Goal: Check status: Check status

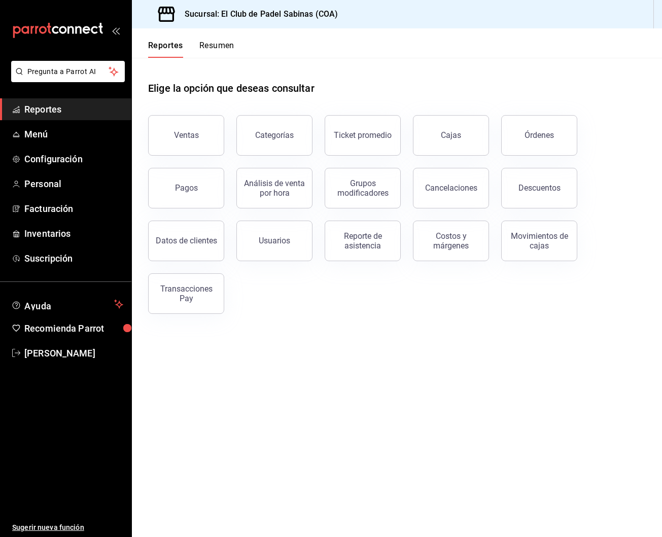
scroll to position [1, 0]
click at [435, 138] on button "Cajas" at bounding box center [451, 135] width 76 height 41
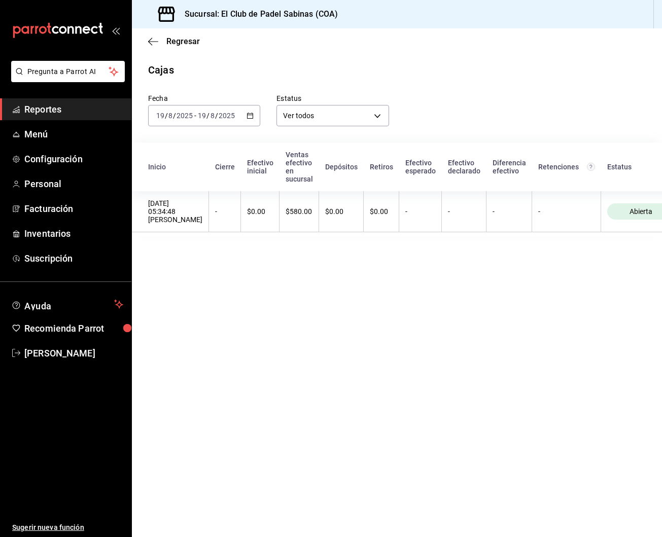
click at [77, 113] on span "Reportes" at bounding box center [73, 109] width 99 height 14
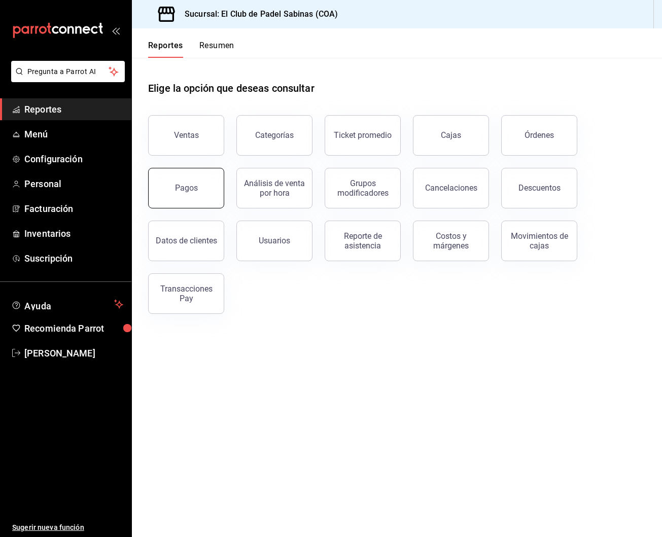
click at [198, 184] on button "Pagos" at bounding box center [186, 188] width 76 height 41
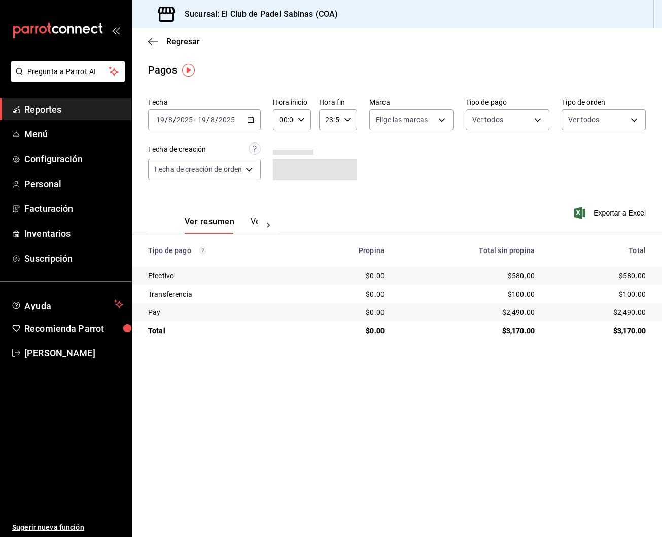
click at [253, 121] on icon "button" at bounding box center [250, 119] width 7 height 7
click at [212, 174] on span "Ayer" at bounding box center [196, 173] width 79 height 11
click at [359, 118] on div "Fecha [DATE] [DATE] - [DATE] [DATE] Hora inicio 00:00 Hora inicio Hora fin 23:5…" at bounding box center [397, 143] width 498 height 98
click at [349, 122] on icon "button" at bounding box center [347, 119] width 7 height 7
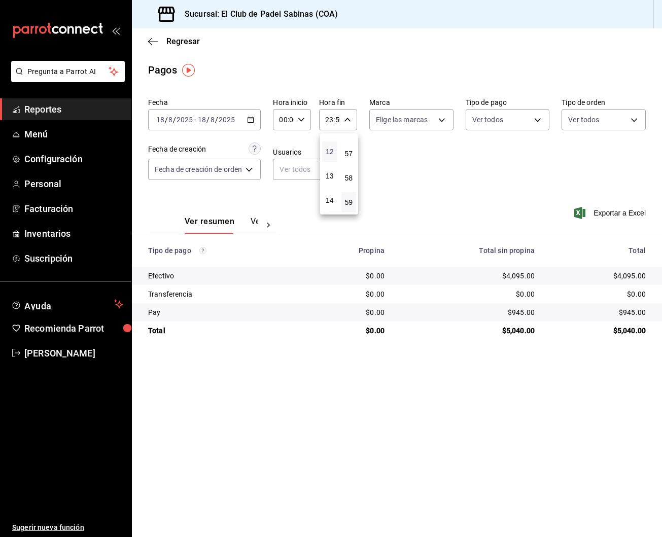
click at [331, 156] on span "12" at bounding box center [329, 152] width 3 height 8
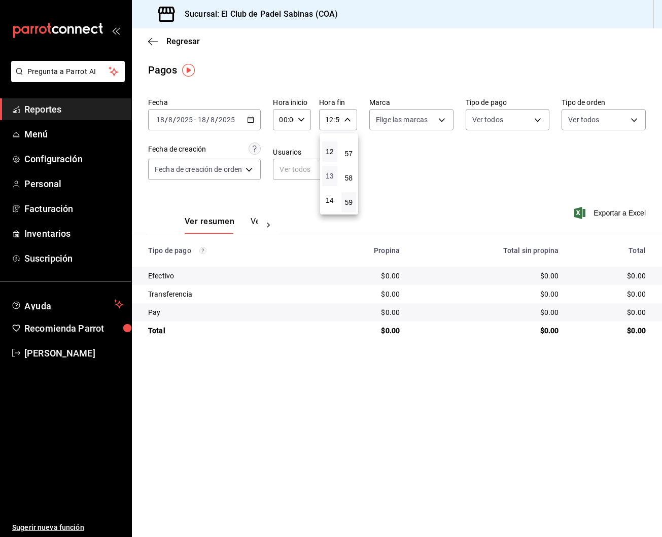
click at [330, 180] on span "13" at bounding box center [329, 176] width 3 height 8
type input "13:59"
click at [479, 183] on div at bounding box center [331, 268] width 662 height 537
